Goal: Ask a question

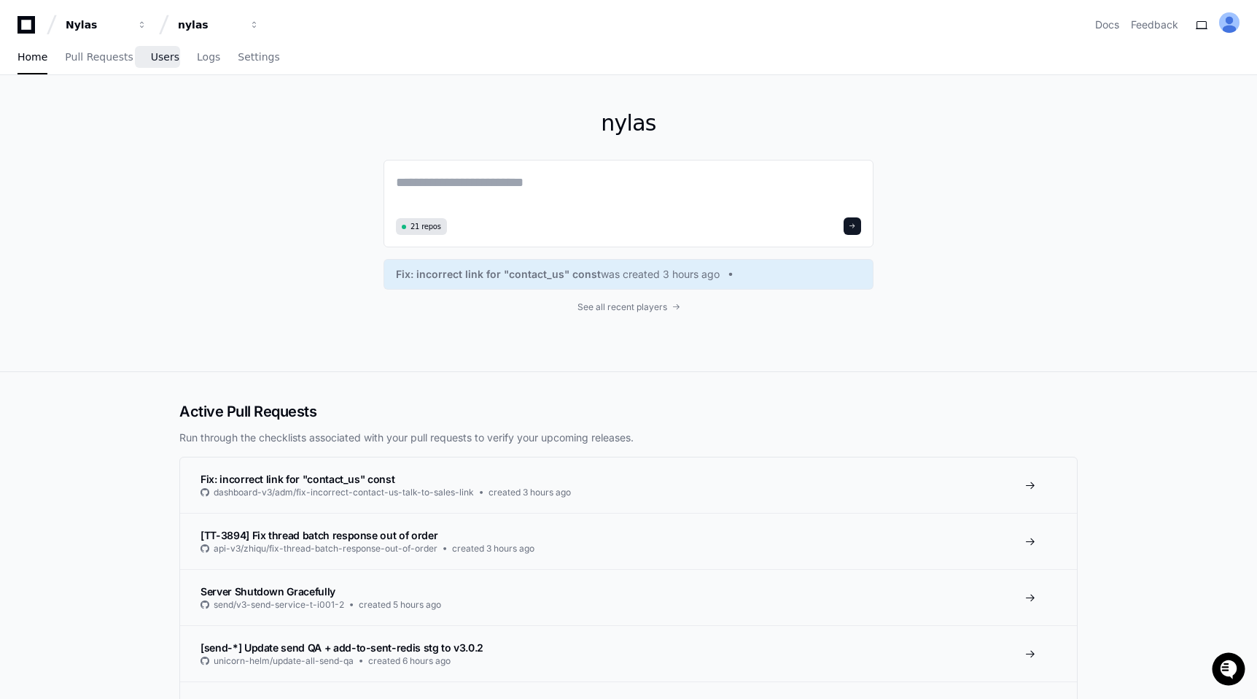
click at [164, 59] on span "Users" at bounding box center [165, 57] width 28 height 9
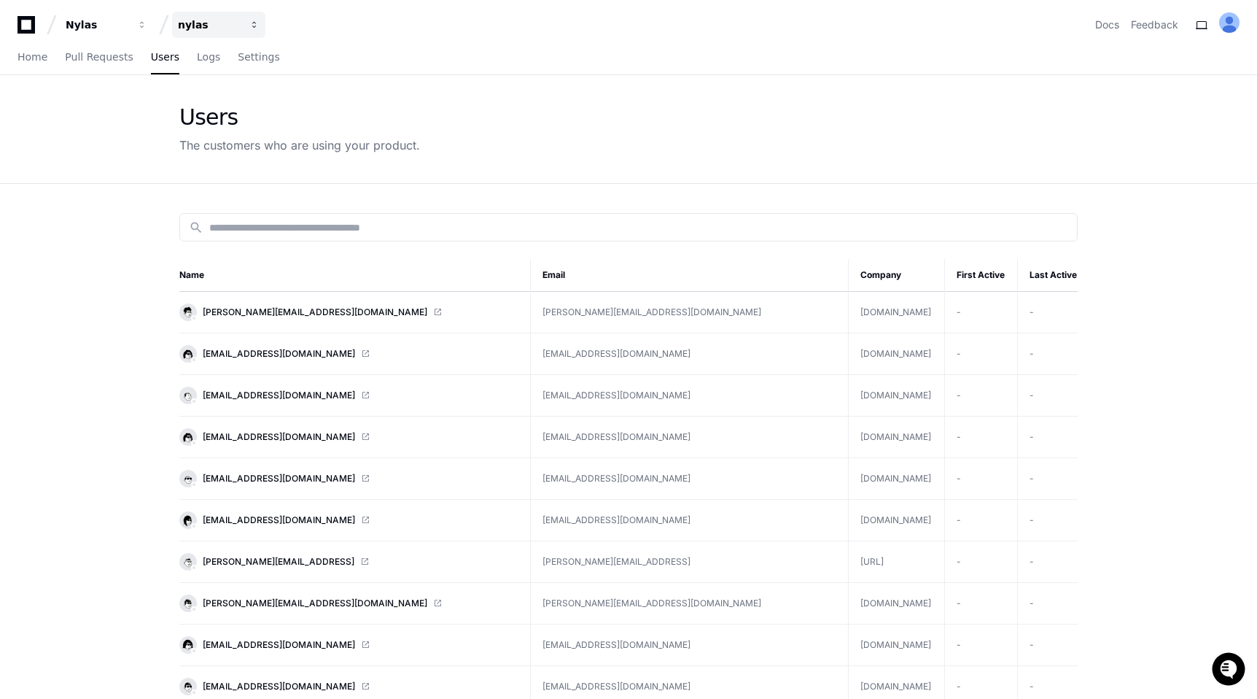
click at [128, 29] on div "nylas" at bounding box center [97, 25] width 63 height 15
click at [206, 28] on div "nylas" at bounding box center [209, 25] width 63 height 15
click at [65, 49] on link "Pull Requests" at bounding box center [99, 58] width 68 height 34
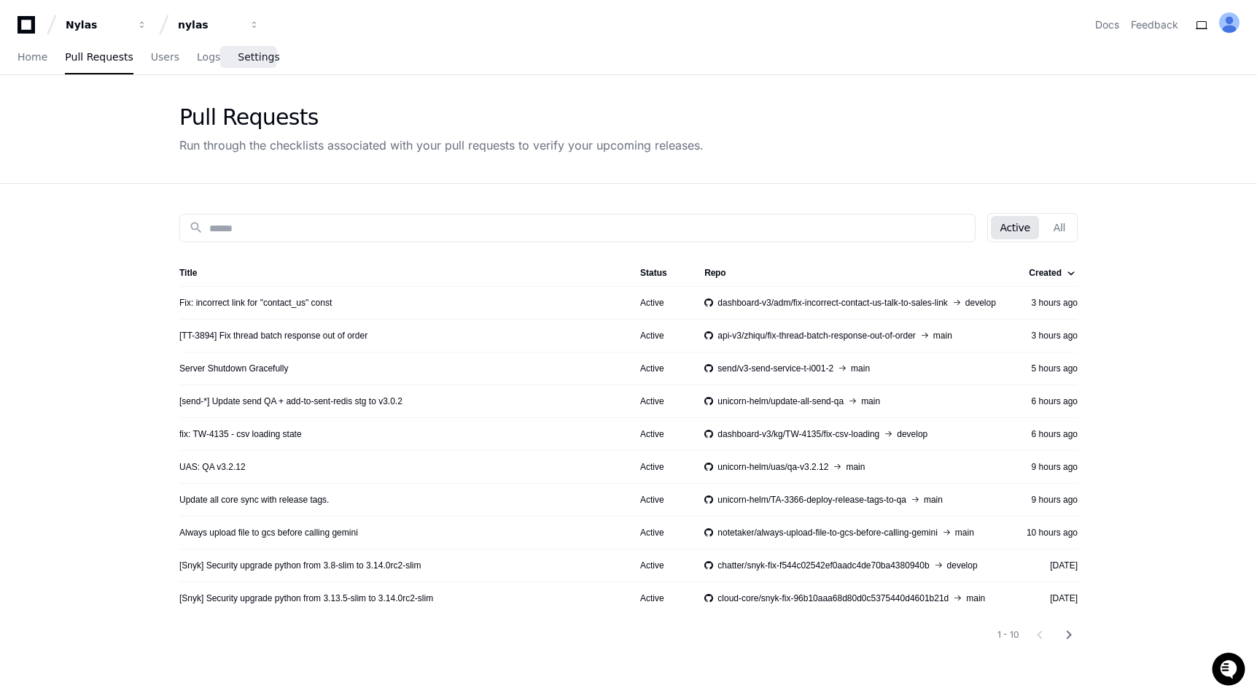
click at [238, 57] on span "Settings" at bounding box center [259, 57] width 42 height 9
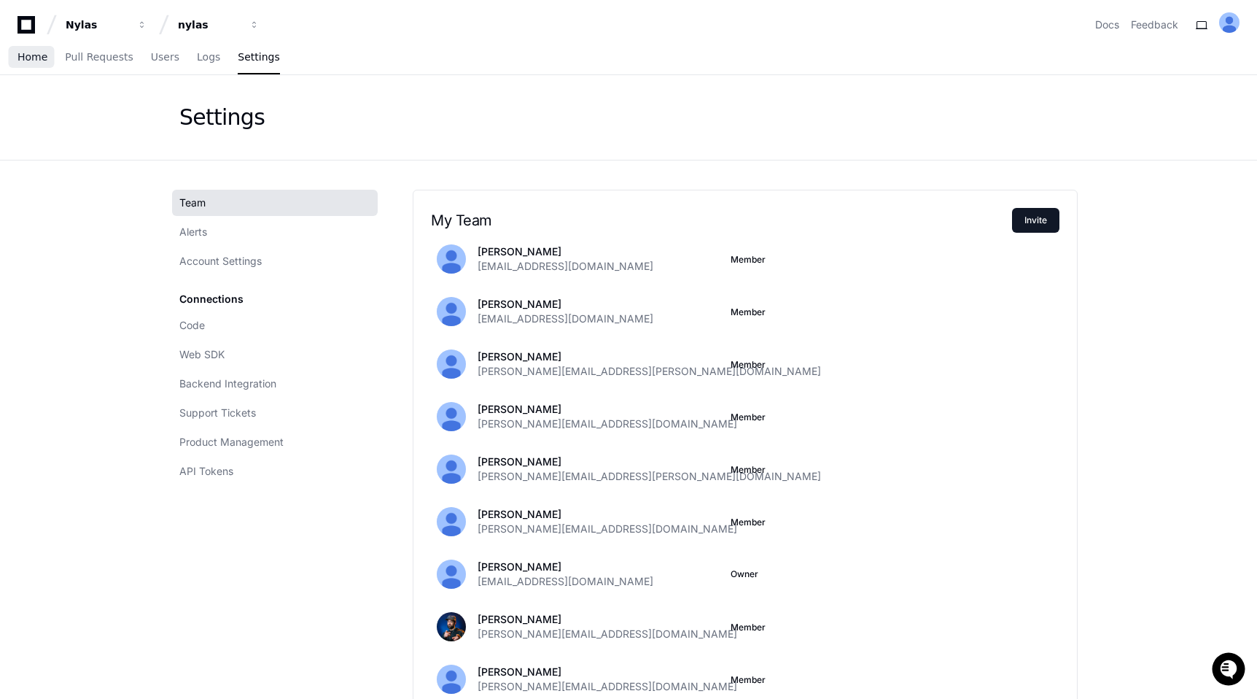
click at [43, 69] on link "Home" at bounding box center [33, 58] width 30 height 34
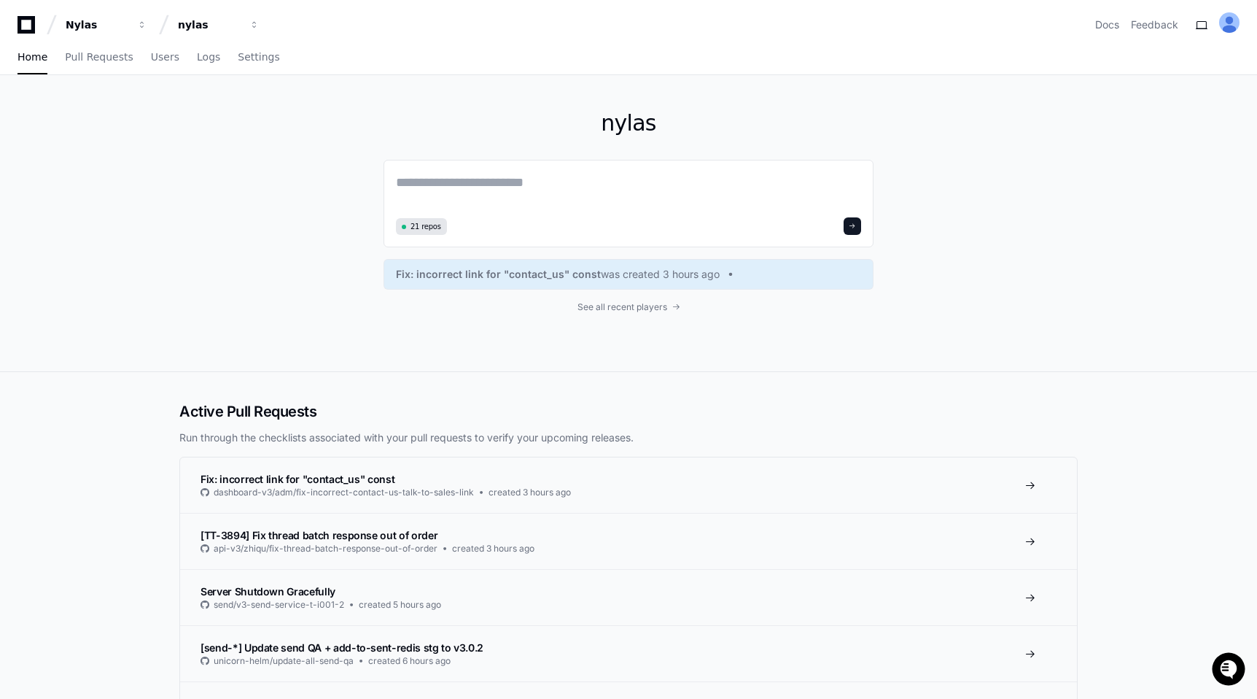
click at [633, 314] on div "nylas 21 repos Fix: incorrect link for "contact_us" const was created 3 hours a…" at bounding box center [629, 223] width 490 height 296
click at [633, 308] on span "See all recent players" at bounding box center [623, 307] width 90 height 12
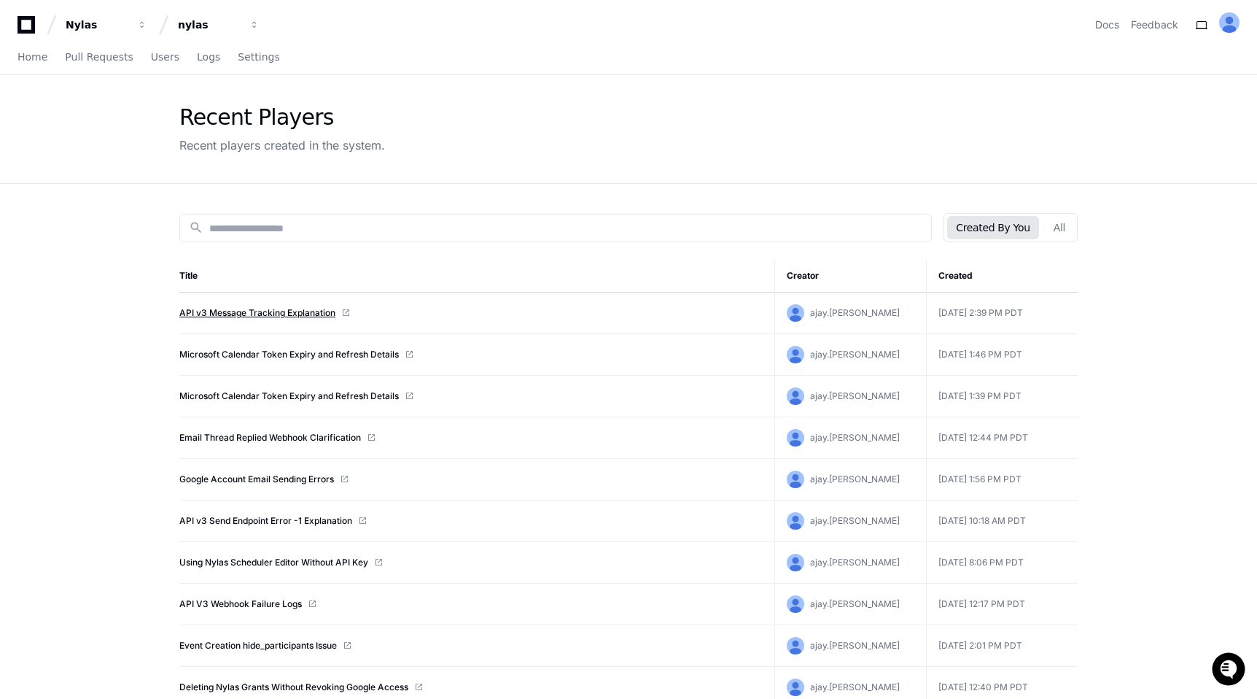
click at [298, 314] on link "API v3 Message Tracking Explanation" at bounding box center [257, 313] width 156 height 12
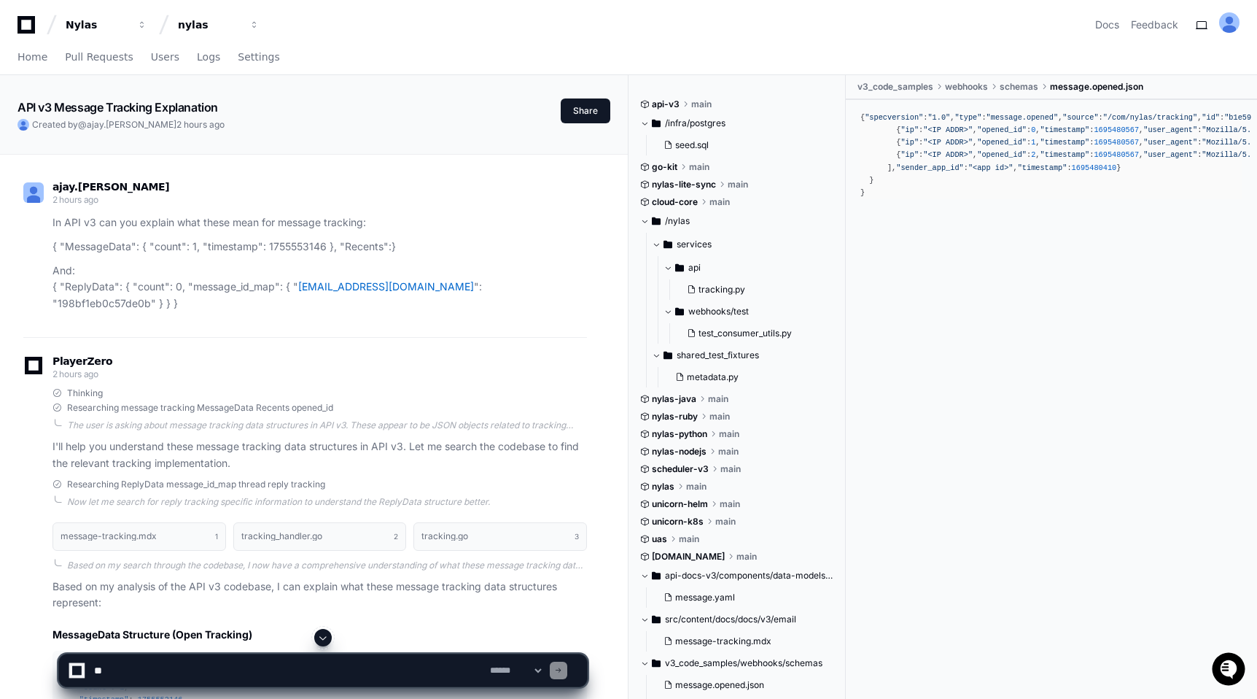
click at [101, 248] on p "{ "MessageData": { "count": 1, "timestamp": 1755553146 }, "Recents": }" at bounding box center [320, 246] width 535 height 17
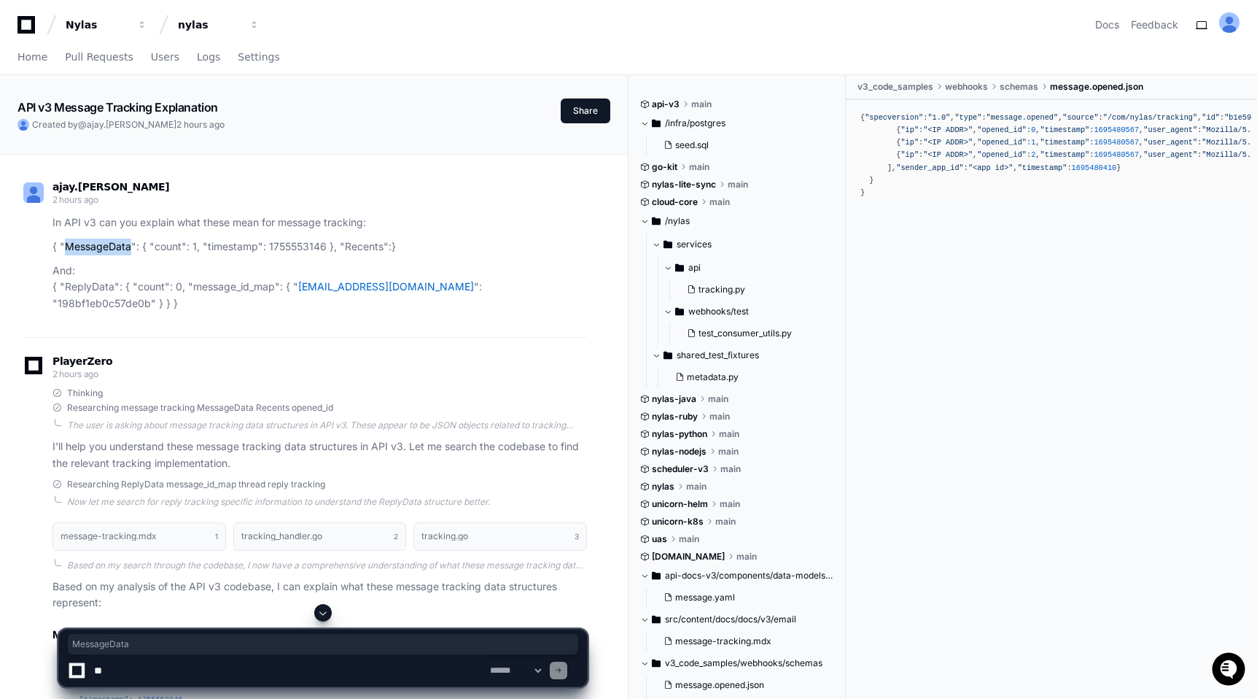
copy p "MessageData"
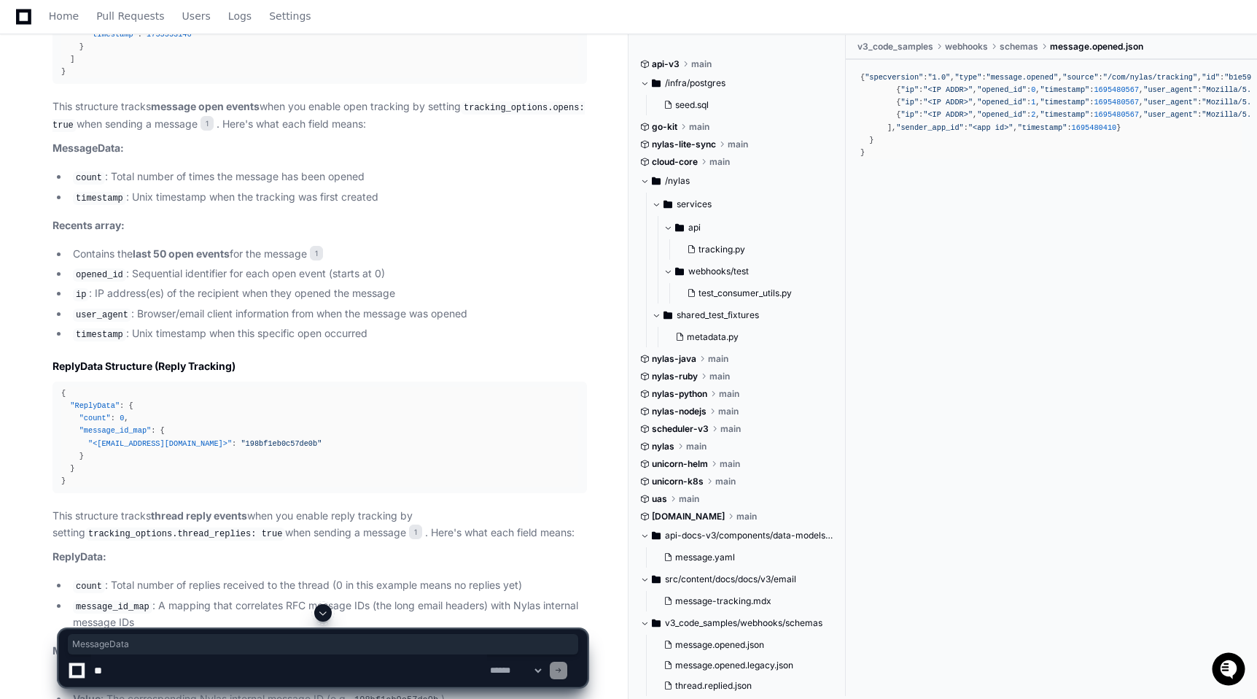
scroll to position [656, 0]
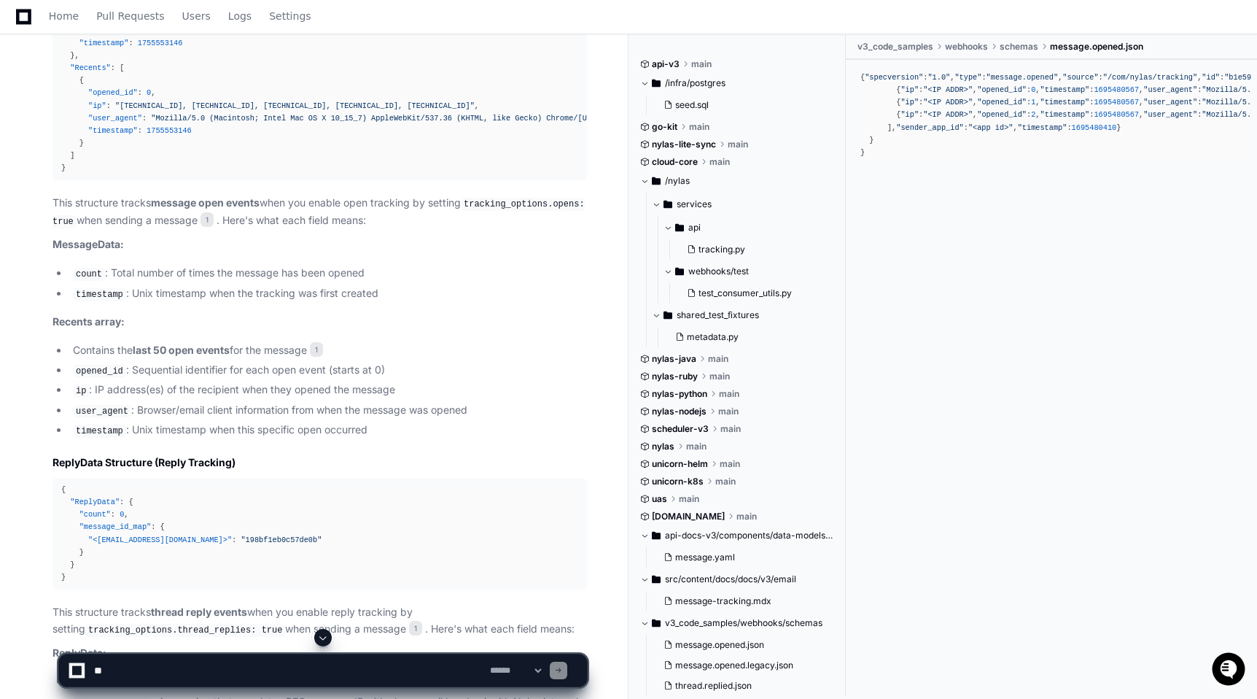
click at [516, 295] on li "timestamp : Unix timestamp when the tracking was first created" at bounding box center [328, 294] width 518 height 18
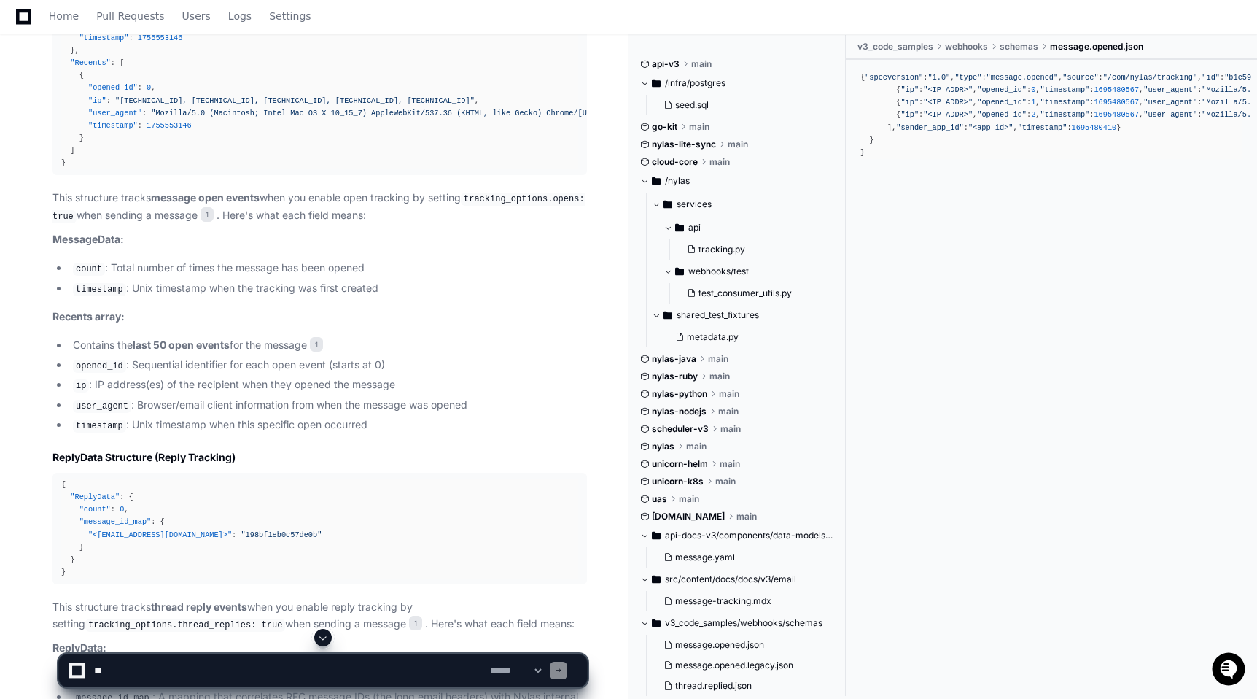
scroll to position [676, 0]
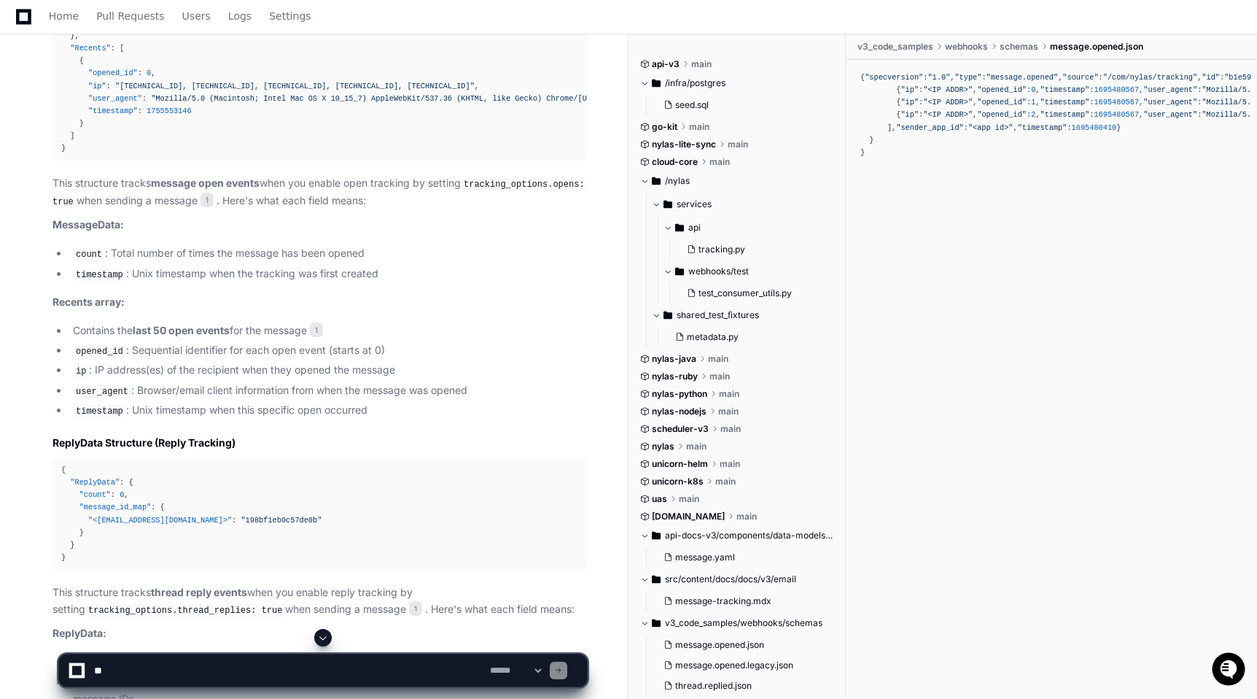
click at [245, 666] on textarea at bounding box center [289, 670] width 396 height 32
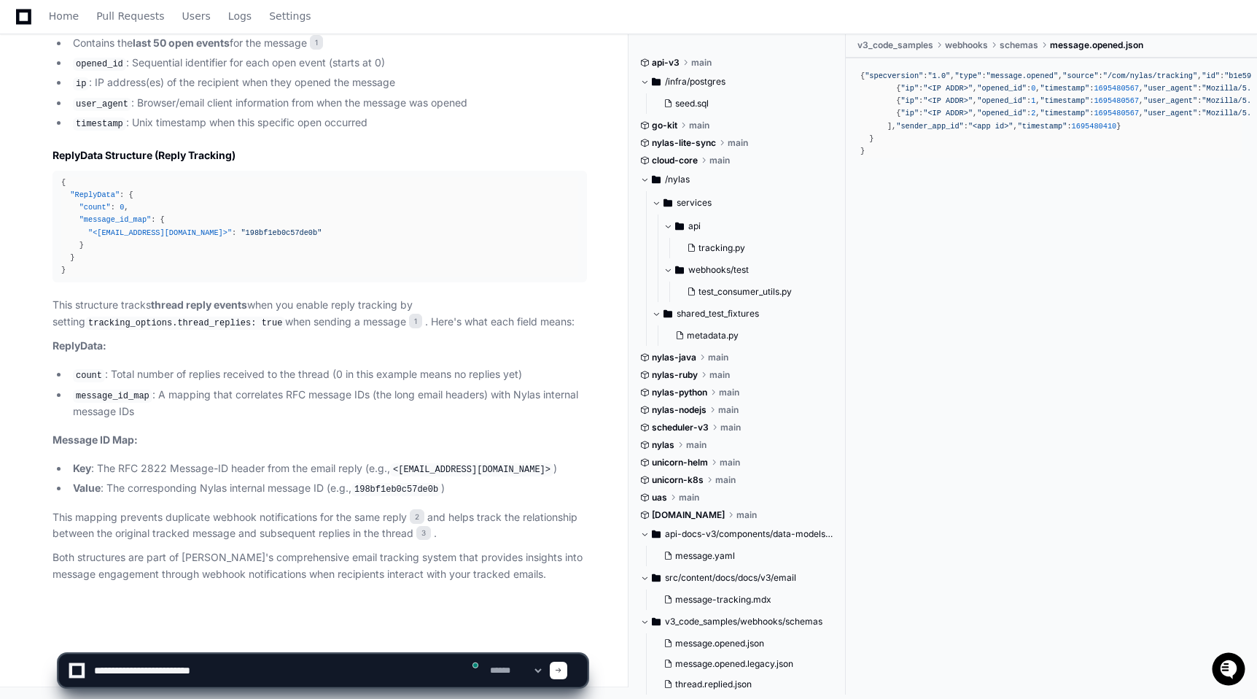
paste textarea "**********"
type textarea "**********"
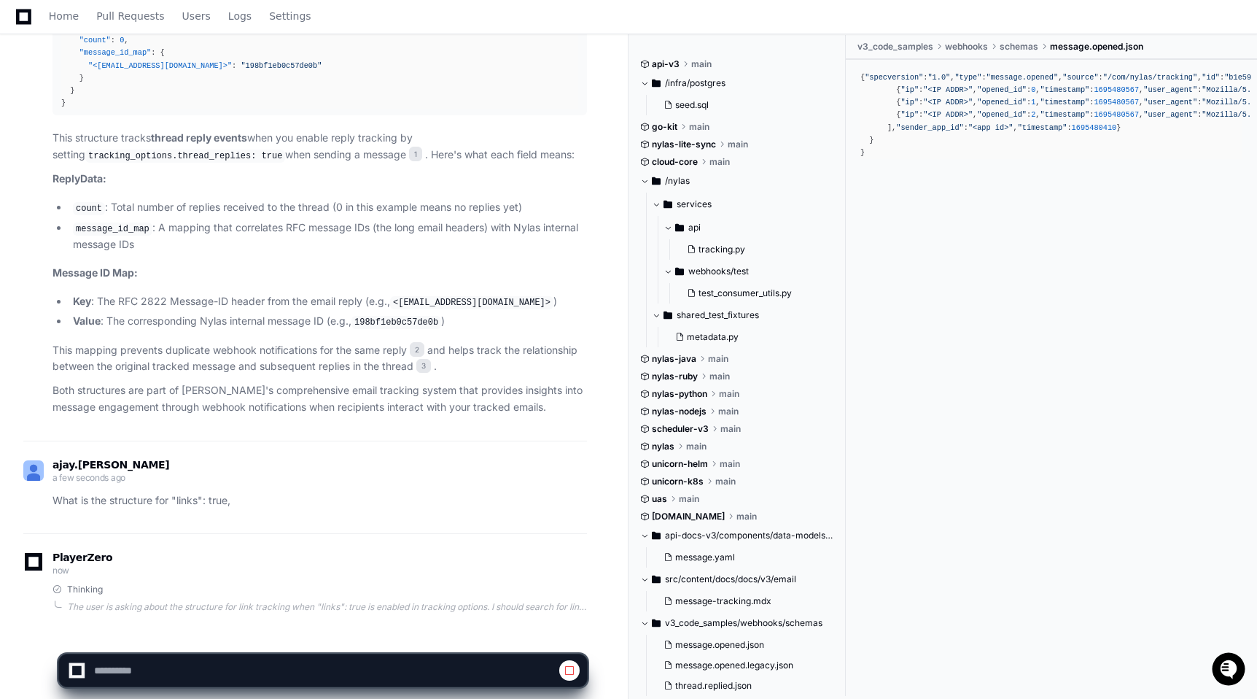
scroll to position [1163, 0]
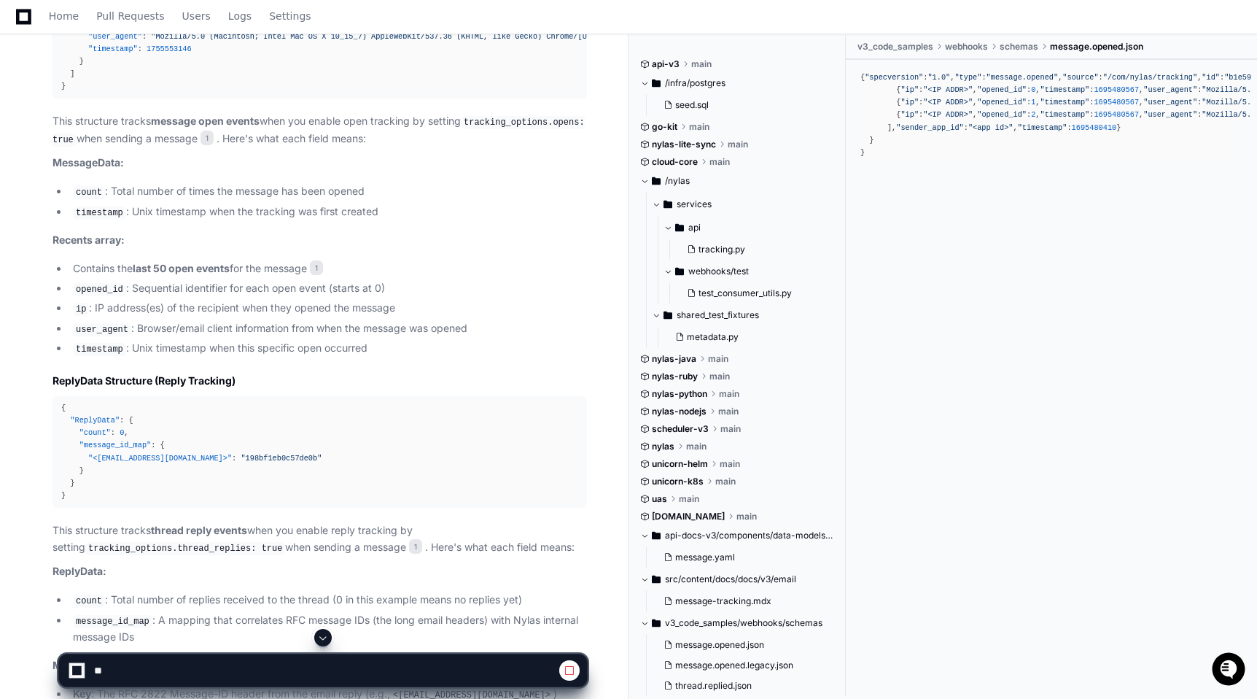
scroll to position [1163, 0]
